Goal: Complete application form

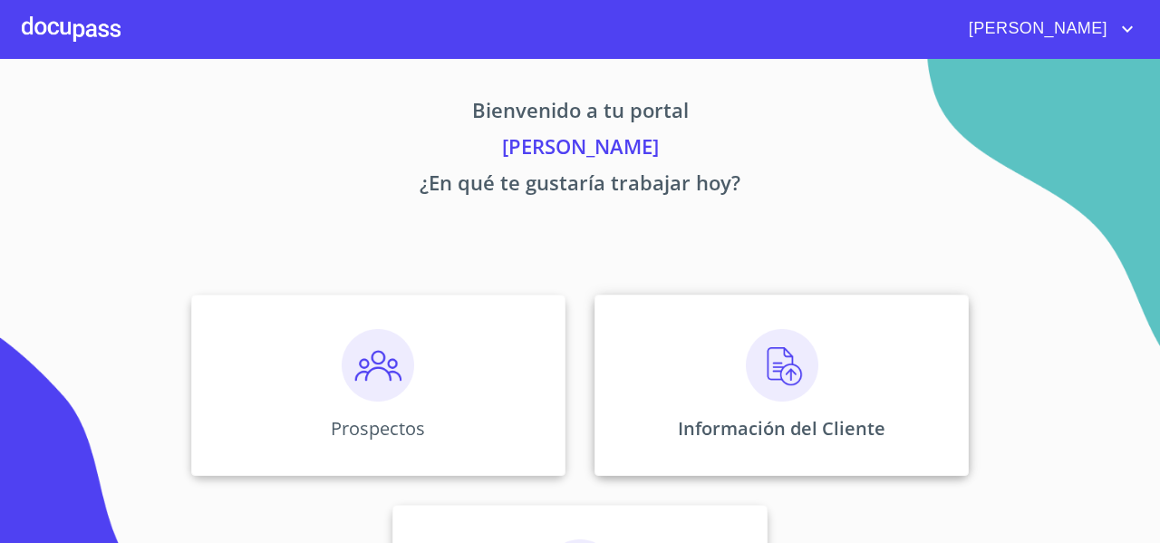
click at [629, 364] on div "Información del Cliente" at bounding box center [782, 385] width 374 height 181
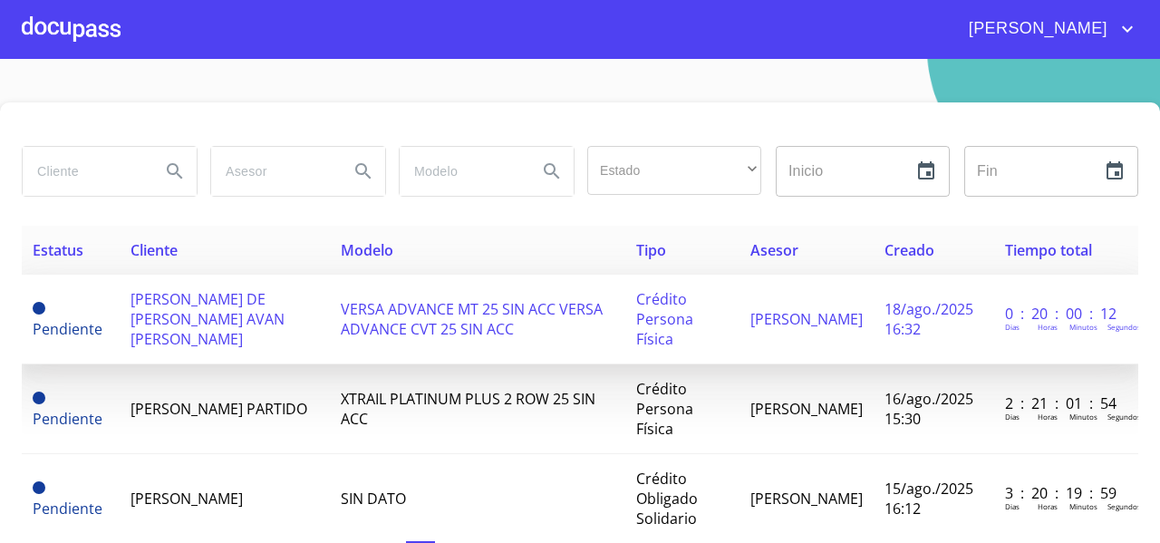
click at [172, 322] on span "[PERSON_NAME] DE [PERSON_NAME] AVAN [PERSON_NAME]" at bounding box center [208, 319] width 154 height 60
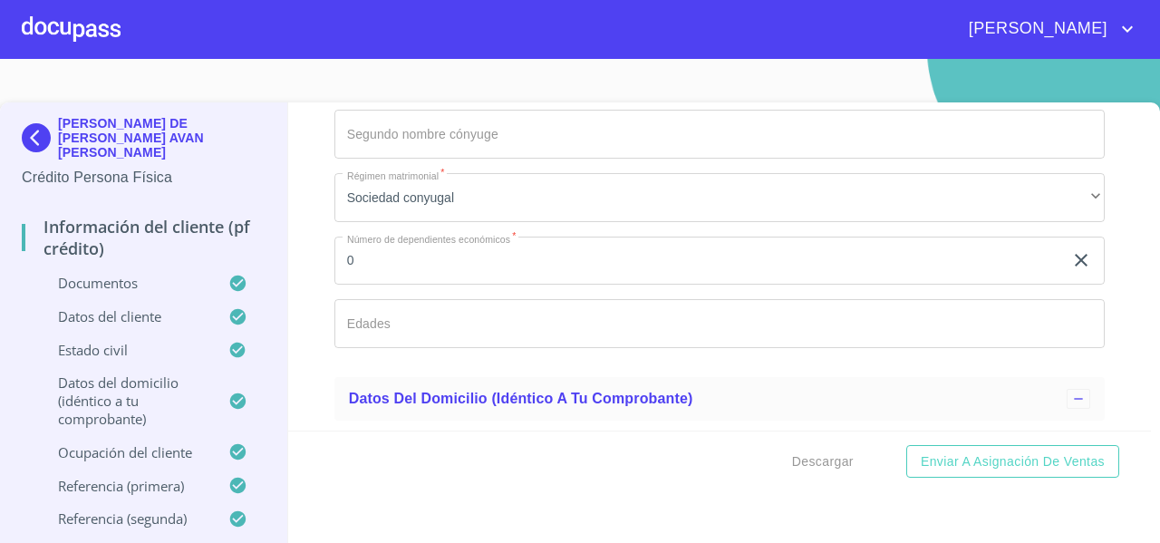
scroll to position [4961, 0]
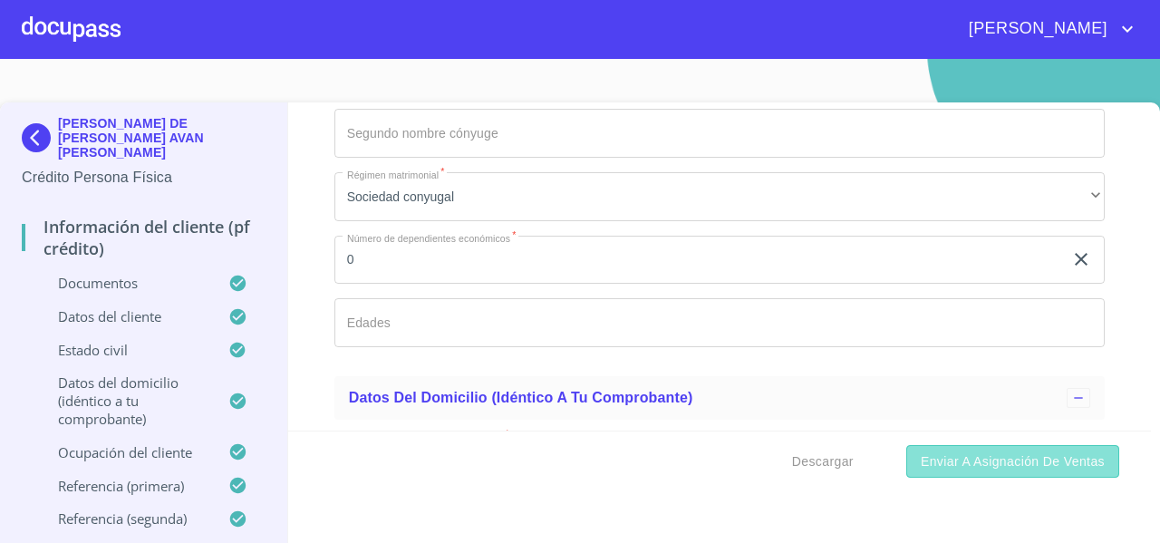
click at [1012, 459] on span "Enviar a Asignación de Ventas" at bounding box center [1013, 462] width 184 height 23
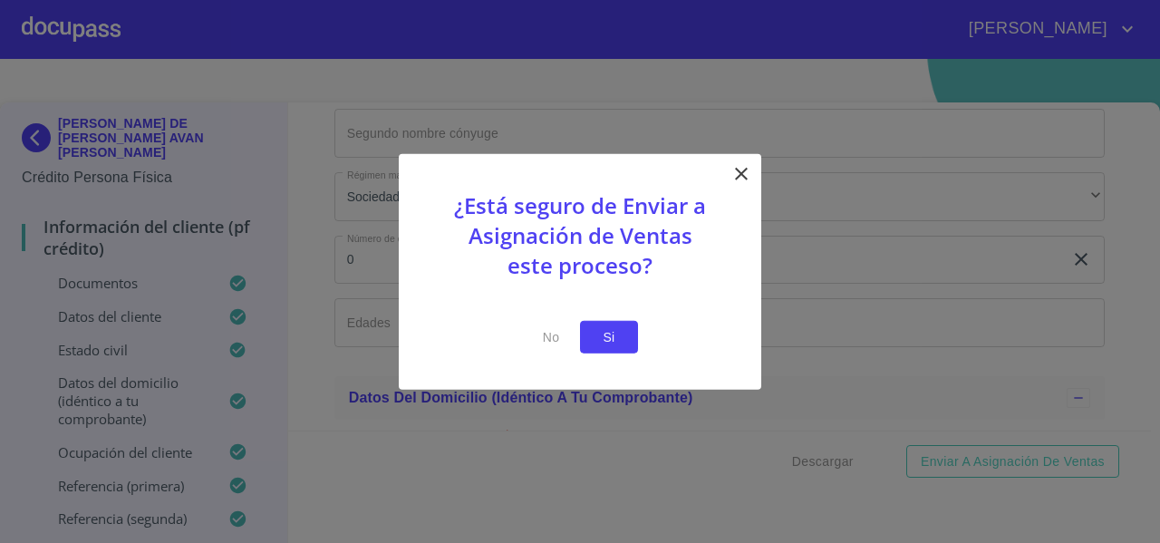
click at [622, 347] on span "Si" at bounding box center [609, 336] width 29 height 23
